Goal: Navigation & Orientation: Find specific page/section

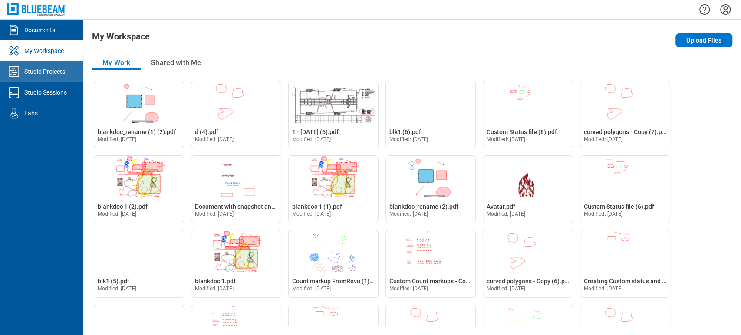
click at [18, 68] on icon "Studio Projects" at bounding box center [14, 71] width 10 height 10
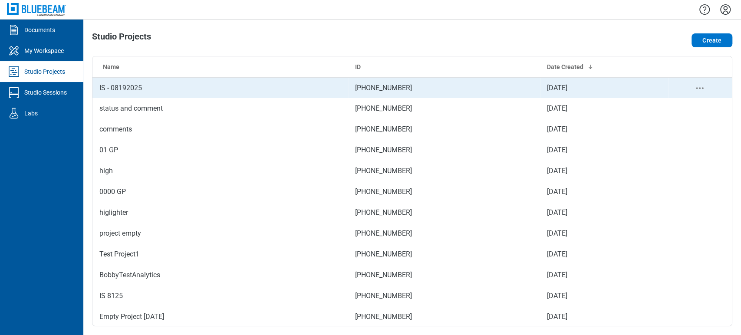
click at [142, 88] on td "IS - 08192025" at bounding box center [221, 87] width 256 height 21
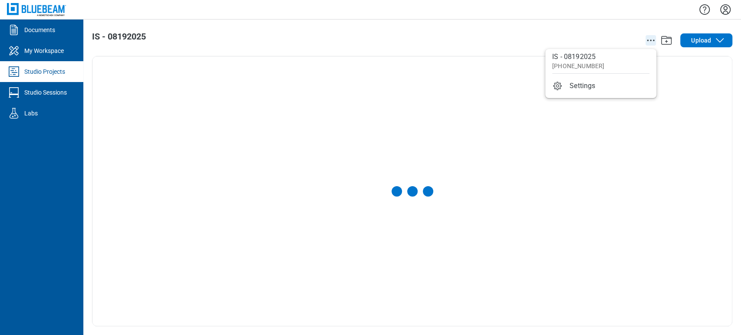
click at [648, 43] on icon "action-menu" at bounding box center [651, 40] width 10 height 10
click at [512, 26] on div "IS - 08192025 Upload" at bounding box center [412, 178] width 658 height 316
click at [36, 74] on div "Studio Projects" at bounding box center [44, 71] width 41 height 9
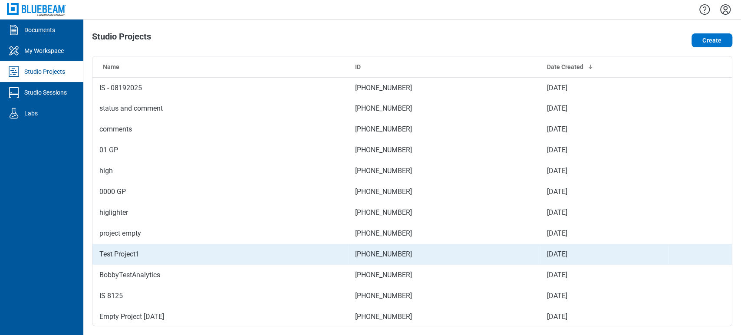
click at [131, 258] on td "Test Project1" at bounding box center [221, 254] width 256 height 21
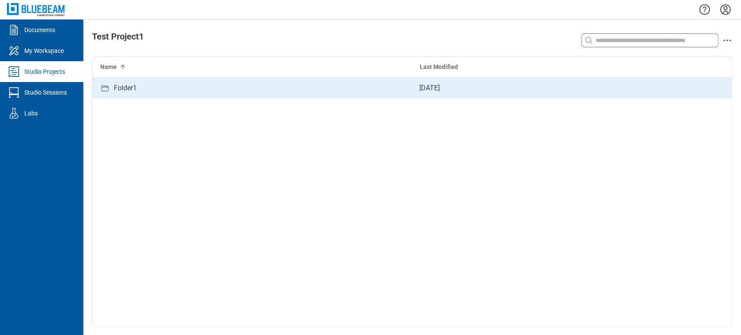
click at [309, 95] on div "Folder1" at bounding box center [253, 88] width 320 height 21
click at [248, 93] on div "Subfolder1" at bounding box center [253, 88] width 320 height 21
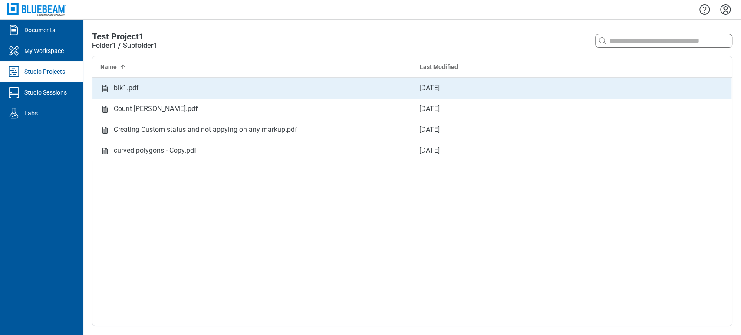
click at [241, 94] on div "blk1.pdf" at bounding box center [253, 88] width 320 height 21
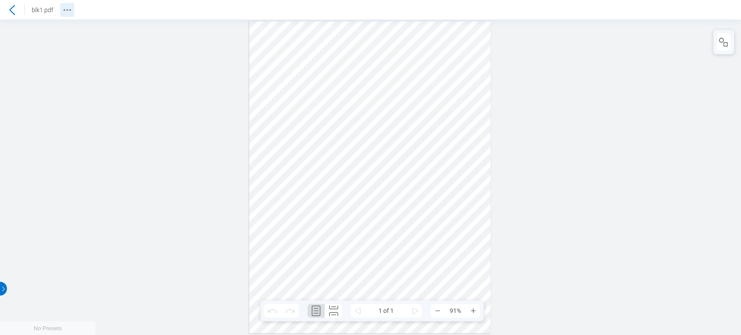
click at [68, 7] on icon "Revision History" at bounding box center [67, 10] width 10 height 10
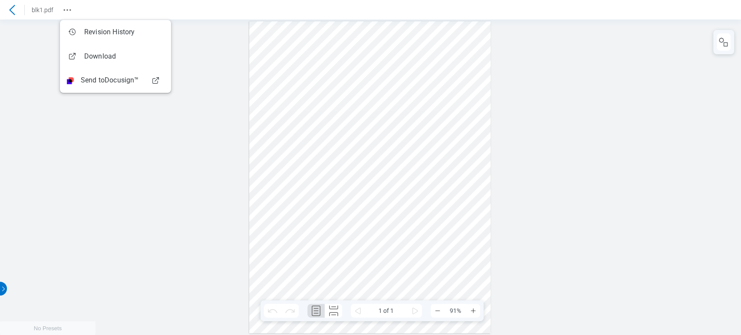
click at [149, 160] on div at bounding box center [370, 178] width 741 height 316
click at [93, 164] on div at bounding box center [370, 178] width 741 height 316
click at [99, 159] on div at bounding box center [370, 178] width 741 height 316
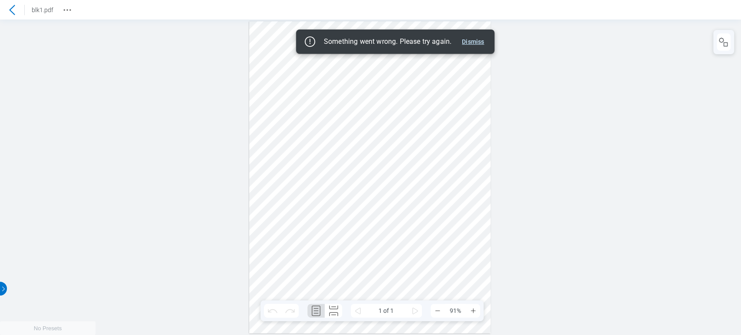
click at [475, 39] on button "Dismiss" at bounding box center [473, 41] width 29 height 10
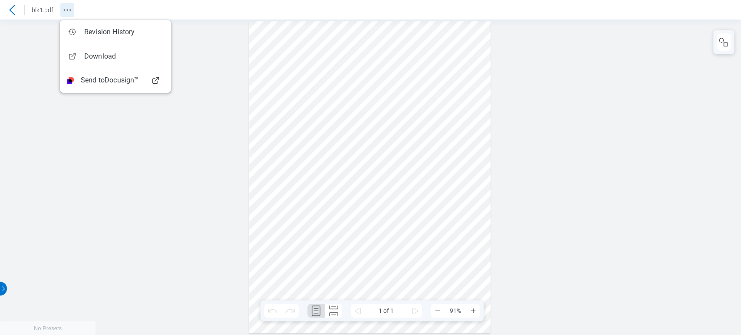
click at [73, 13] on button "Revision History" at bounding box center [67, 10] width 14 height 14
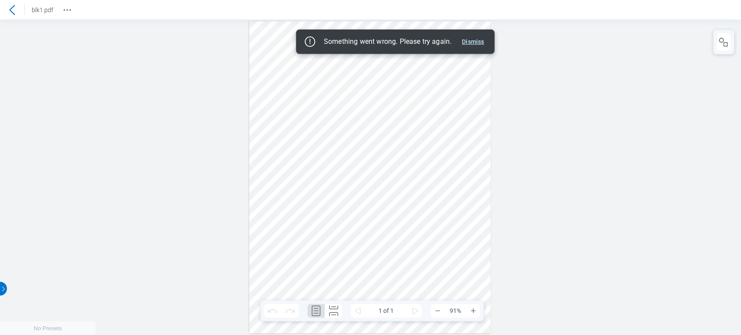
click at [473, 42] on button "Dismiss" at bounding box center [473, 41] width 29 height 10
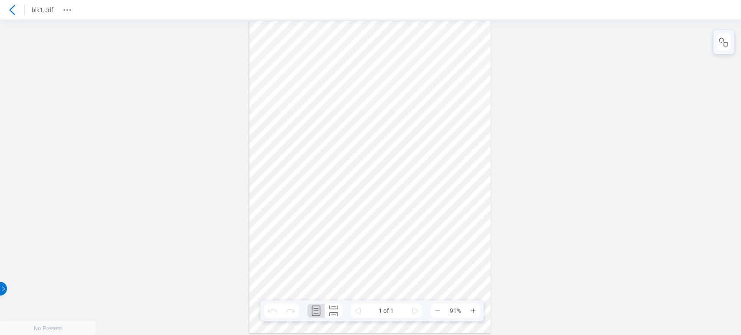
click at [13, 6] on icon at bounding box center [12, 10] width 6 height 10
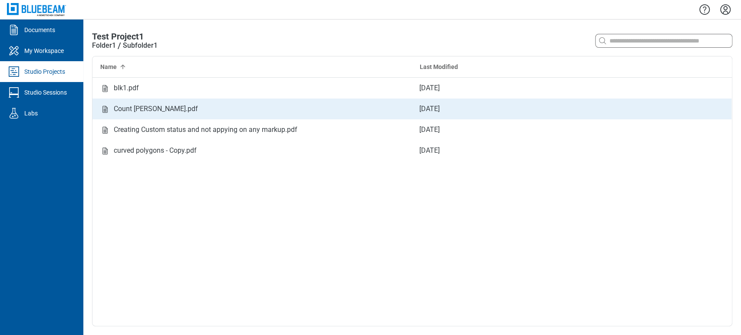
click at [158, 112] on div "Count [PERSON_NAME].pdf" at bounding box center [156, 108] width 84 height 17
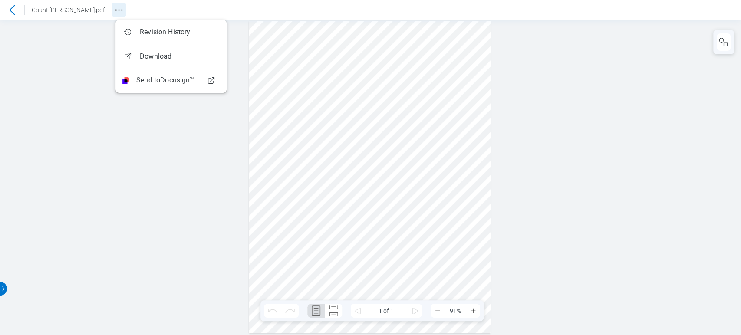
click at [124, 11] on icon "Revision History" at bounding box center [119, 10] width 10 height 10
drag, startPoint x: 63, startPoint y: 82, endPoint x: 34, endPoint y: 44, distance: 47.4
click at [63, 83] on div at bounding box center [370, 178] width 741 height 316
click at [14, 8] on icon at bounding box center [12, 10] width 10 height 10
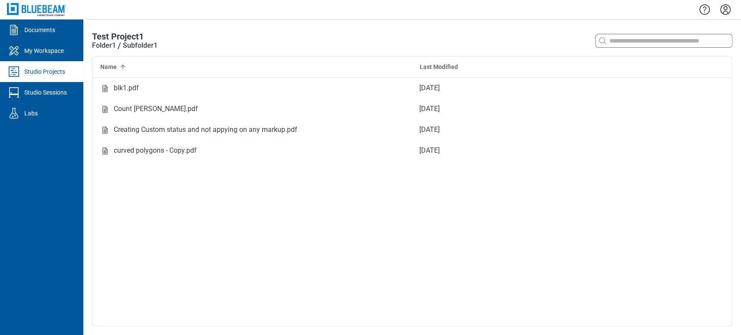
click at [48, 75] on div "Studio Projects" at bounding box center [44, 71] width 41 height 9
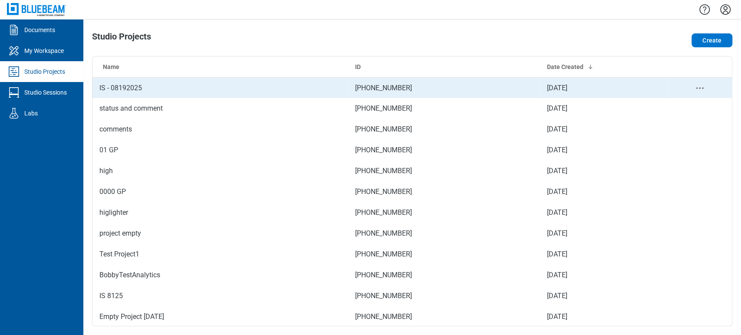
click at [119, 90] on td "IS - 08192025" at bounding box center [221, 87] width 256 height 21
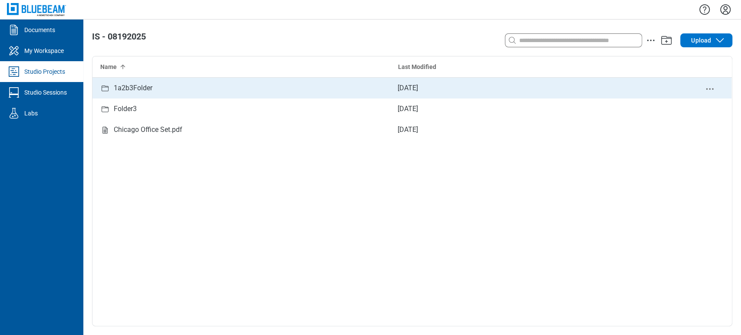
click at [132, 86] on div "1a2b3Folder" at bounding box center [133, 87] width 39 height 17
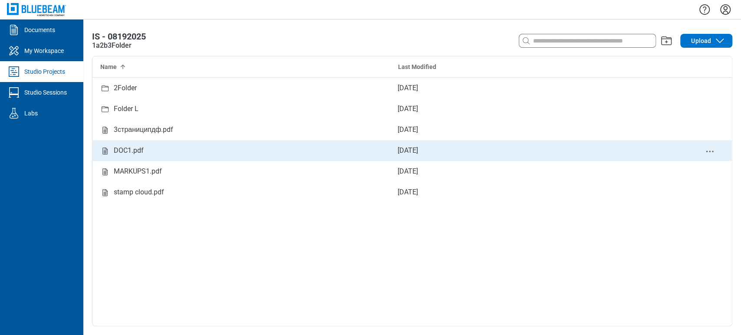
click at [608, 157] on div "[DATE]" at bounding box center [539, 150] width 298 height 21
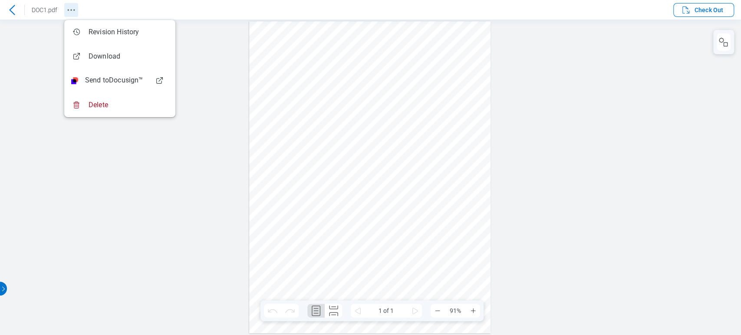
click at [71, 10] on icon "Revision History" at bounding box center [71, 10] width 10 height 10
